Goal: Information Seeking & Learning: Check status

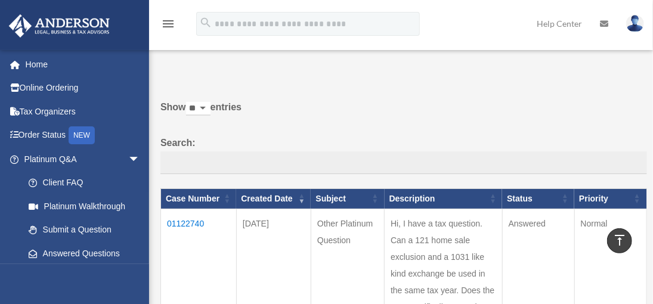
scroll to position [3, 0]
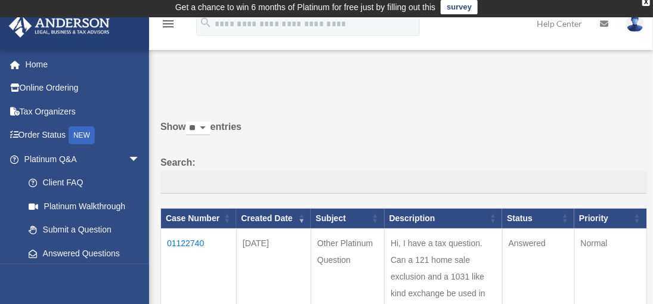
click at [193, 243] on td "01122740" at bounding box center [199, 309] width 76 height 163
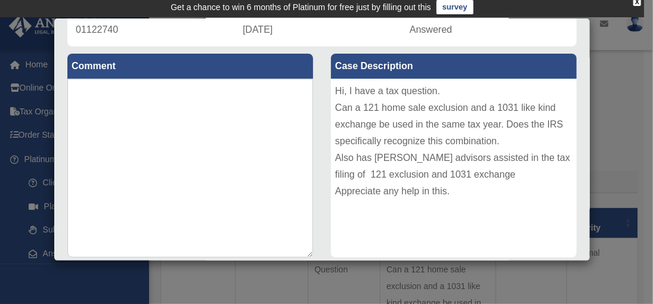
scroll to position [0, 0]
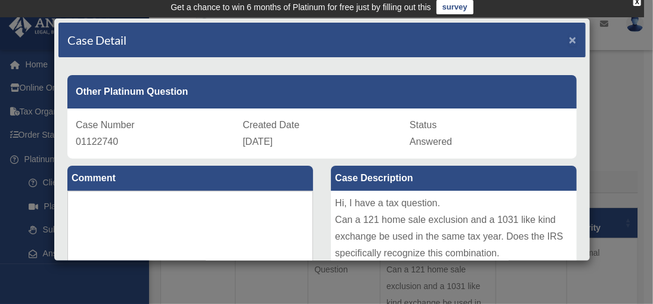
click at [569, 36] on span "×" at bounding box center [573, 40] width 8 height 14
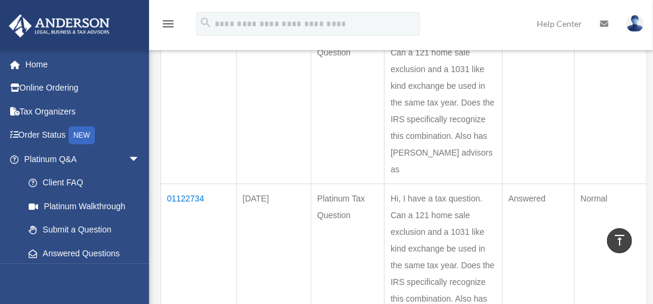
scroll to position [212, 0]
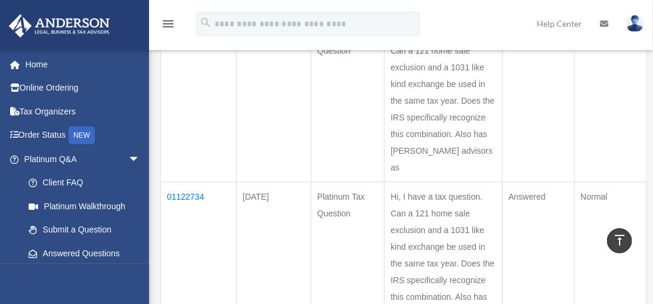
click at [191, 225] on td "01122734" at bounding box center [199, 263] width 76 height 163
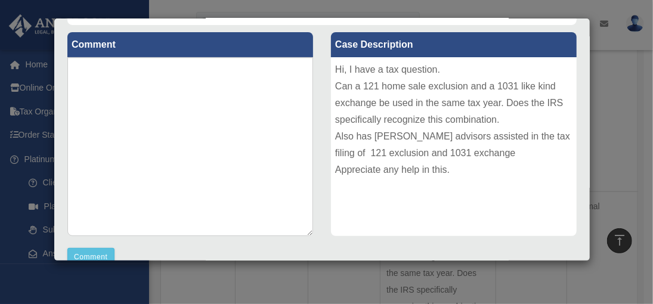
scroll to position [138, 0]
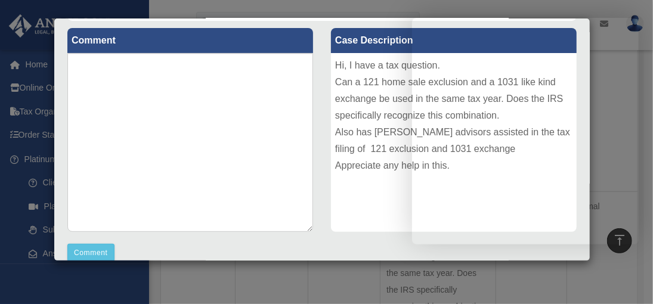
click at [448, 7] on div "Case Detail × Platinum Tax Question Case Number 01122734 Created Date [DATE] St…" at bounding box center [326, 152] width 653 height 304
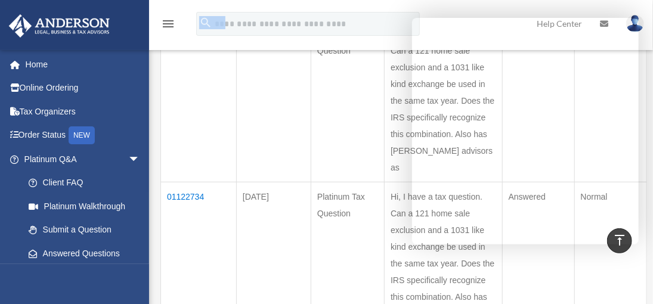
click at [448, 7] on div "menu search Site Menu add [EMAIL_ADDRESS][DOMAIN_NAME] My Profile Reset Passwor…" at bounding box center [326, 24] width 653 height 49
click at [274, 110] on td "[DATE]" at bounding box center [273, 100] width 75 height 163
click at [295, 146] on td "[DATE]" at bounding box center [273, 100] width 75 height 163
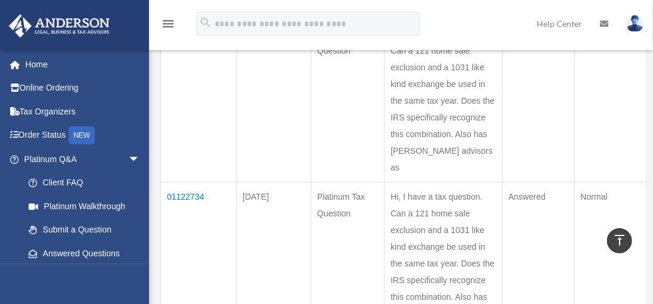
drag, startPoint x: 412, startPoint y: 27, endPoint x: 425, endPoint y: 30, distance: 12.9
click at [425, 30] on form "search" at bounding box center [308, 24] width 242 height 24
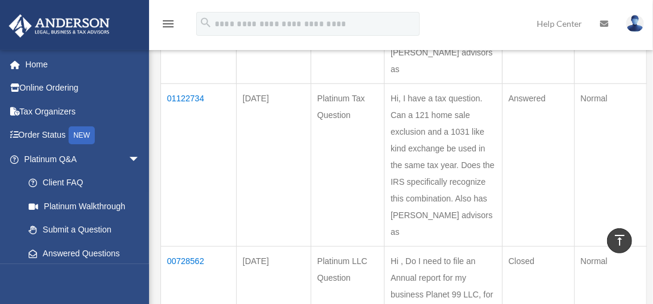
scroll to position [315, 0]
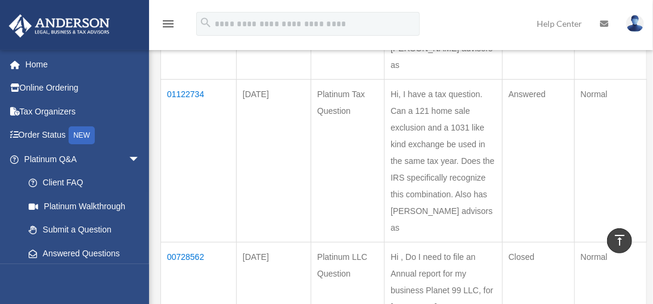
click at [191, 127] on td "01122734" at bounding box center [199, 160] width 76 height 163
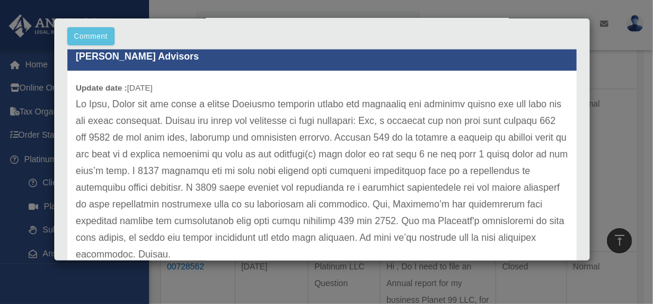
scroll to position [0, 0]
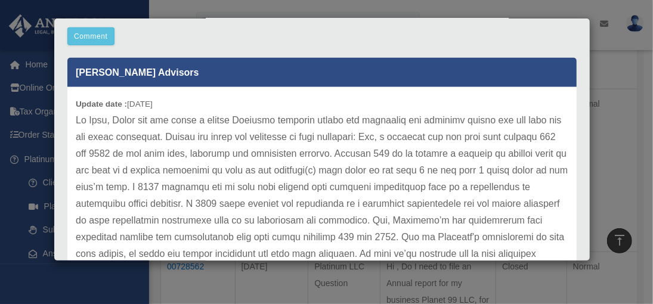
click at [309, 164] on p at bounding box center [322, 195] width 493 height 167
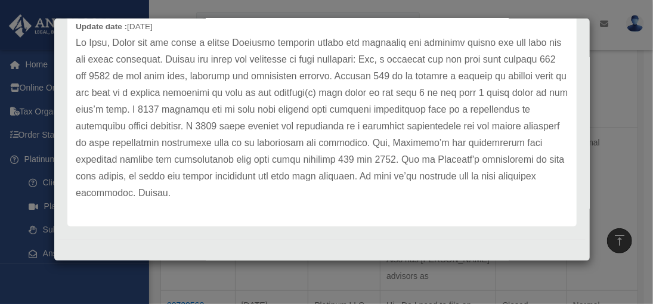
scroll to position [275, 0]
